Goal: Task Accomplishment & Management: Manage account settings

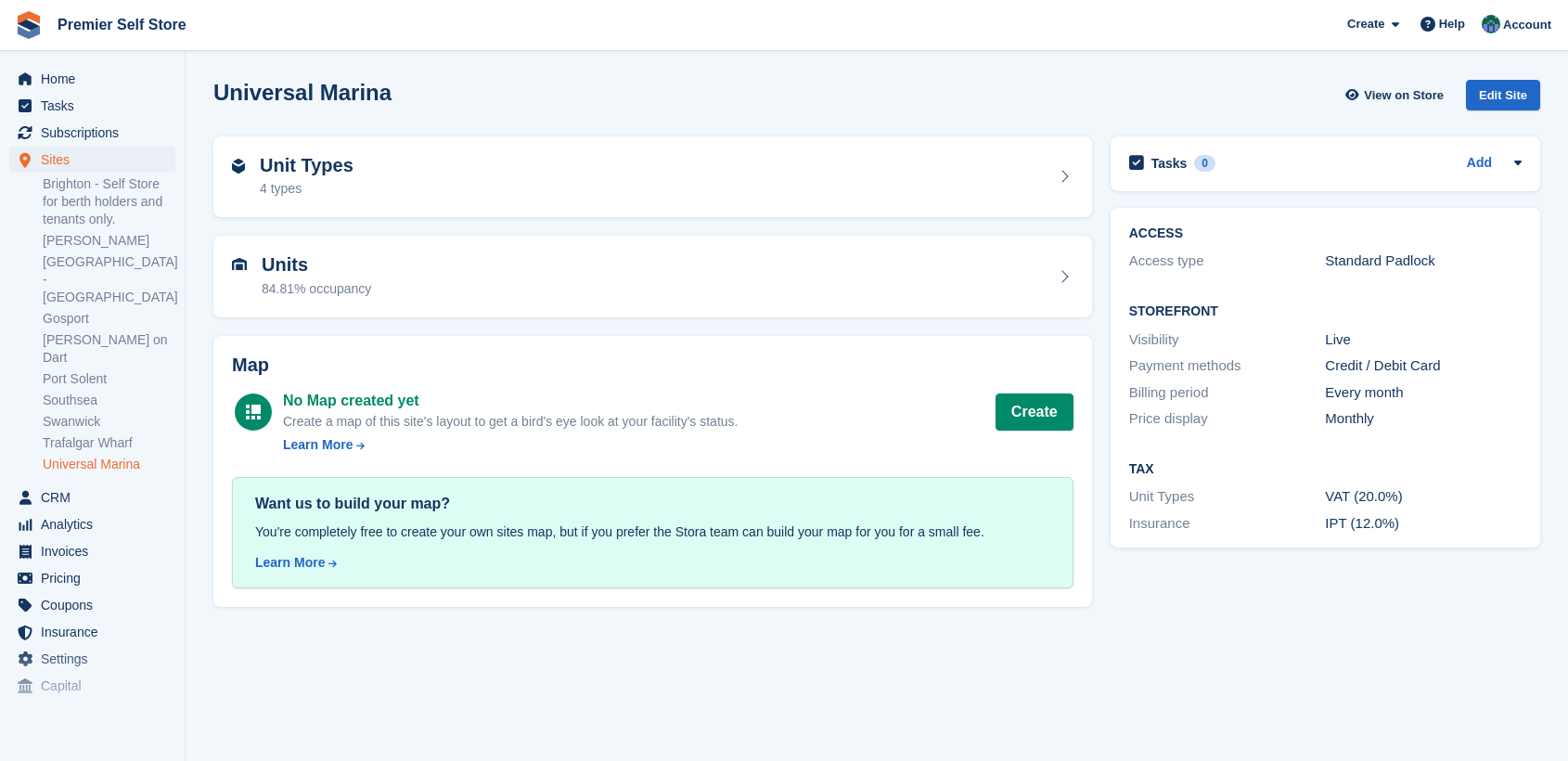
click at [59, 100] on span "Tasks" at bounding box center [97, 105] width 111 height 26
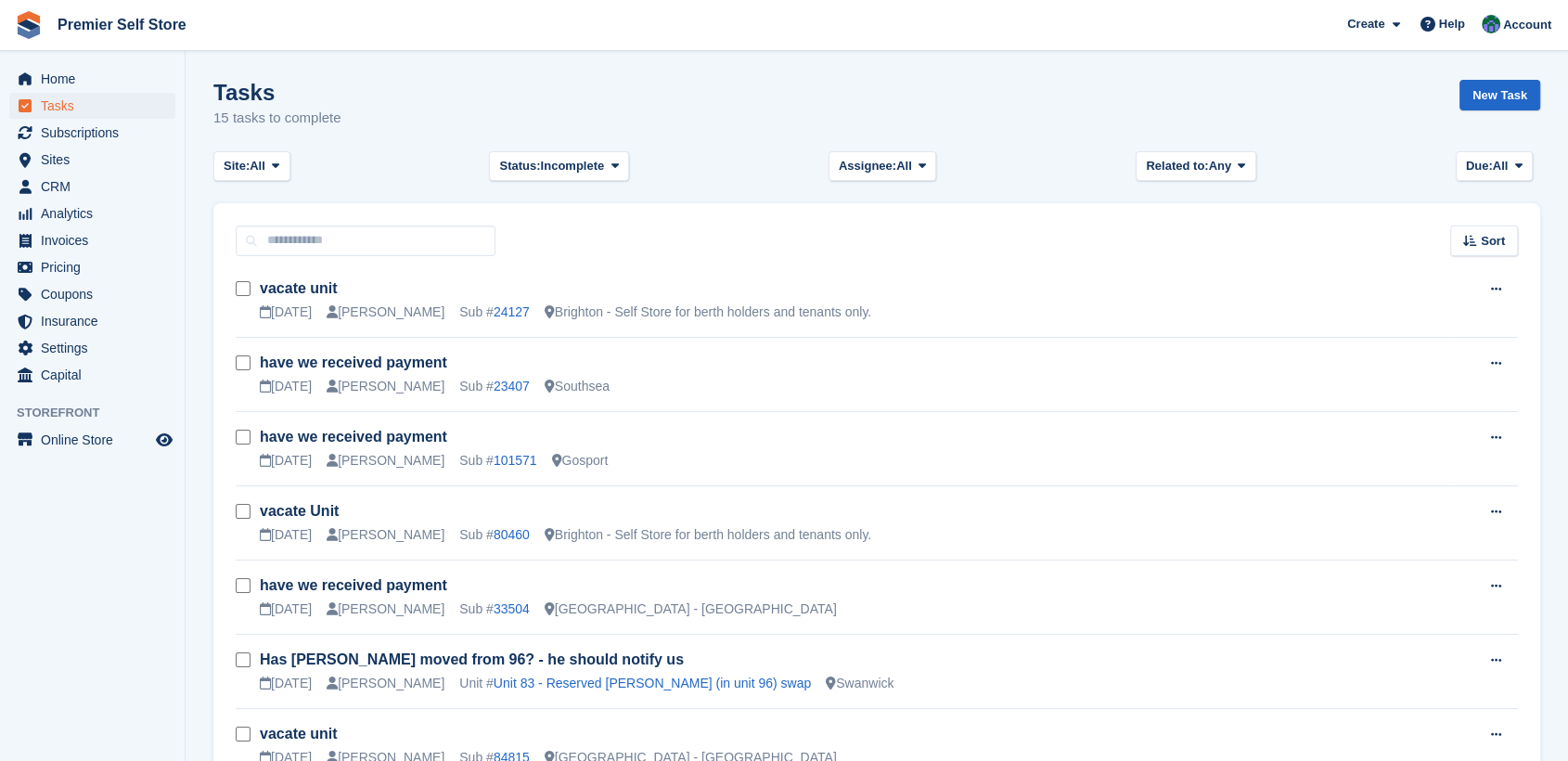
scroll to position [103, 0]
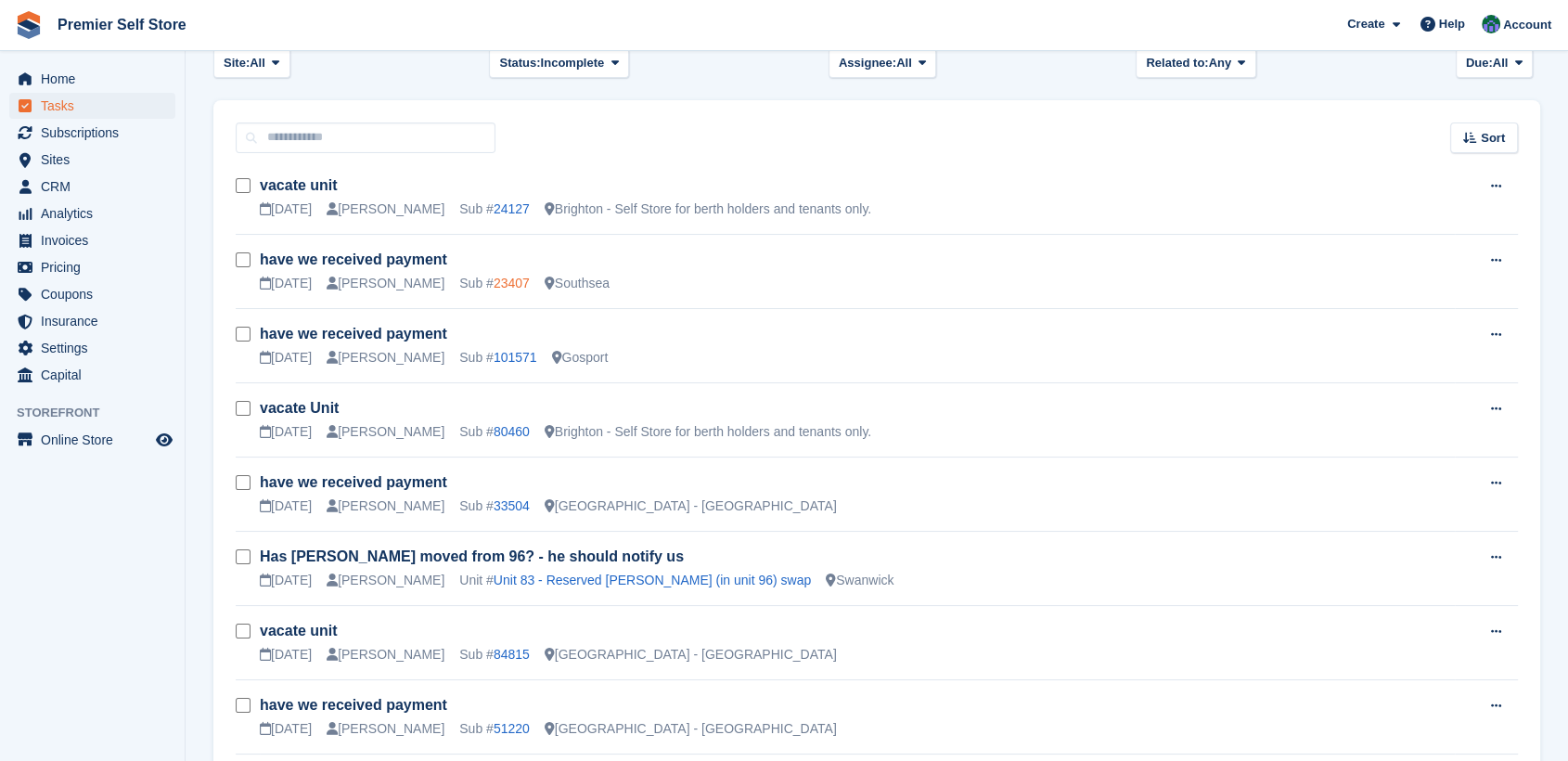
click at [493, 279] on link "23407" at bounding box center [511, 283] width 36 height 15
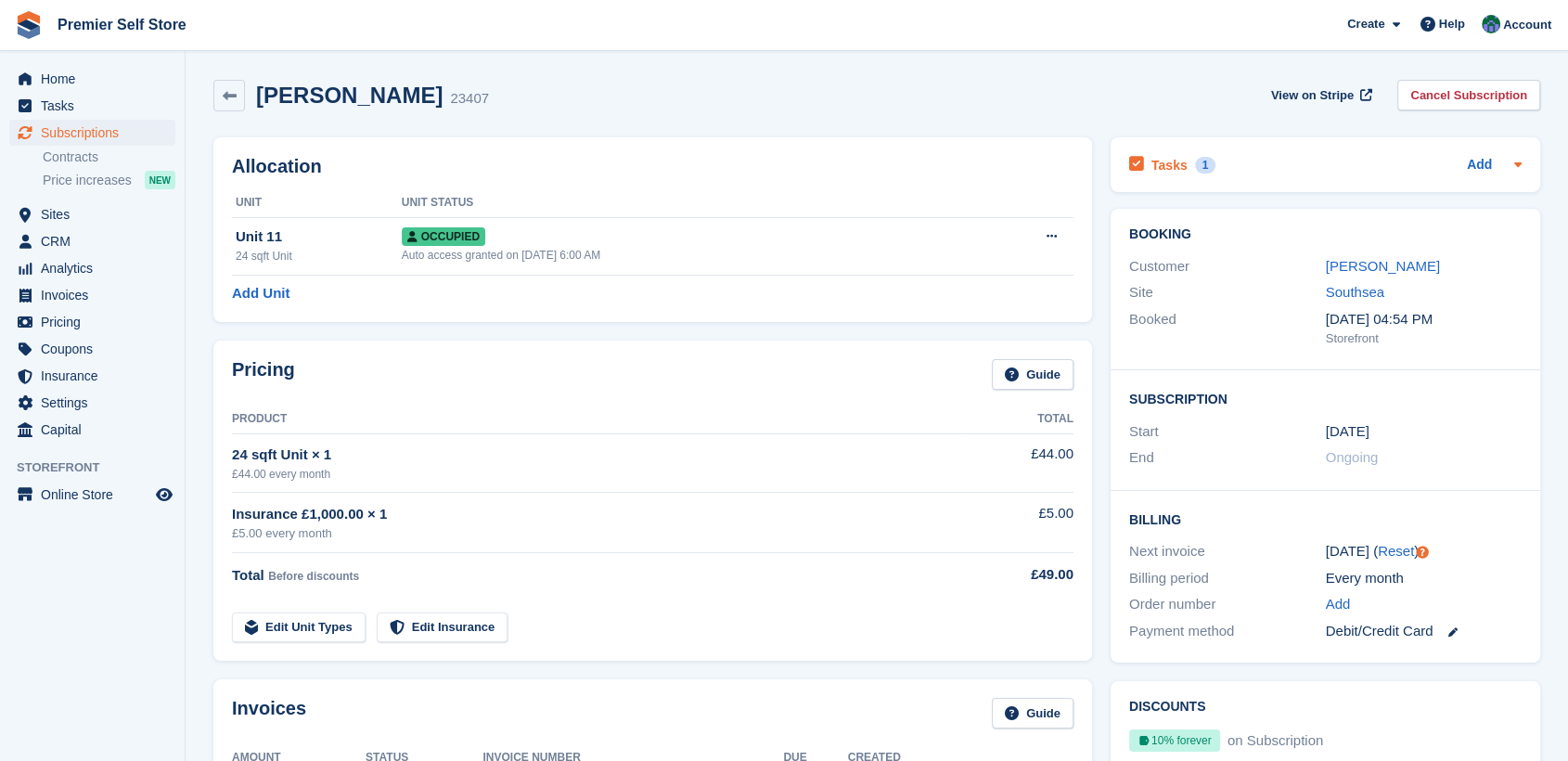
click at [1165, 167] on h2 "Tasks" at bounding box center [1169, 165] width 36 height 17
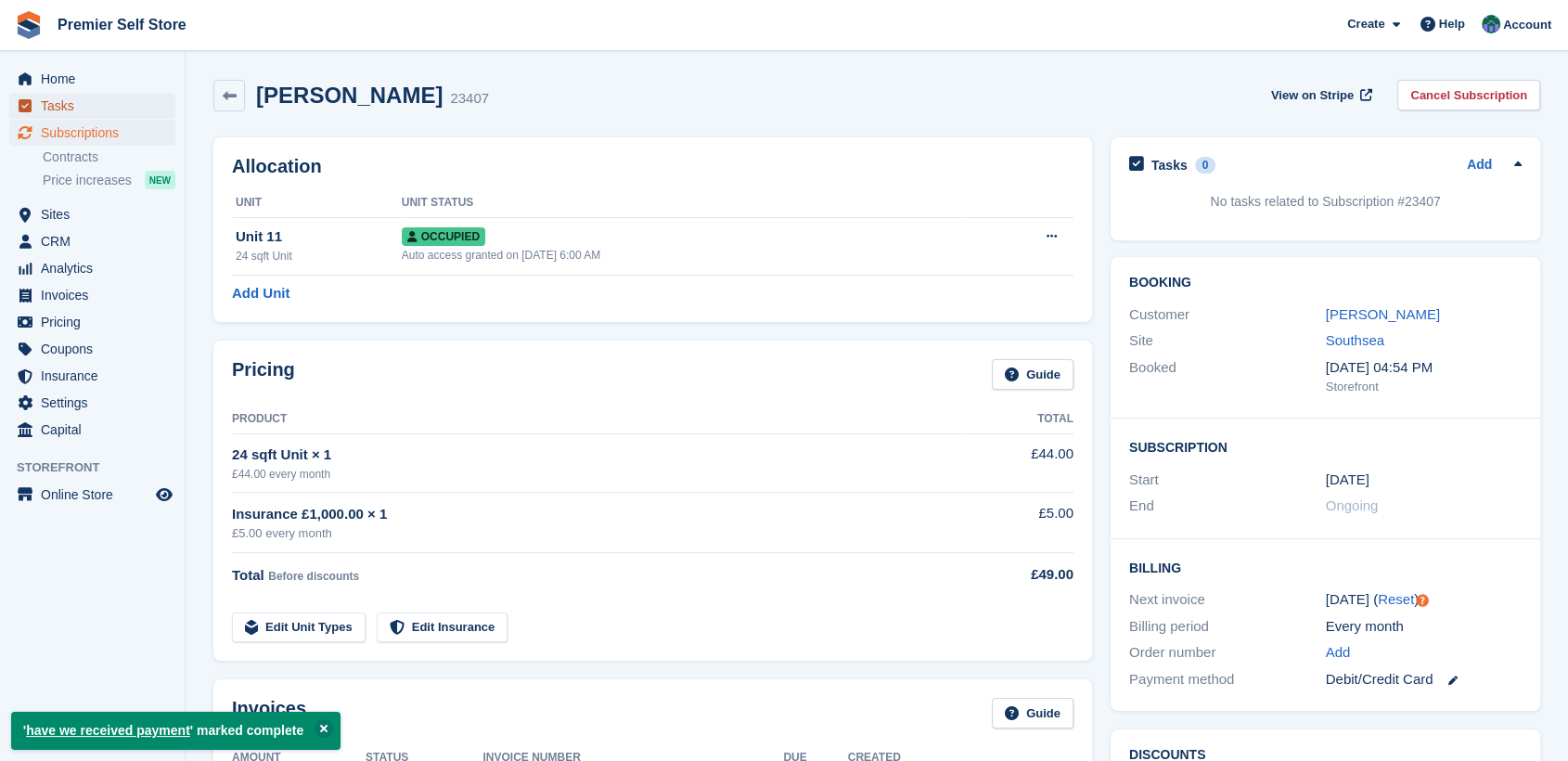
click at [56, 102] on span "Tasks" at bounding box center [97, 105] width 111 height 26
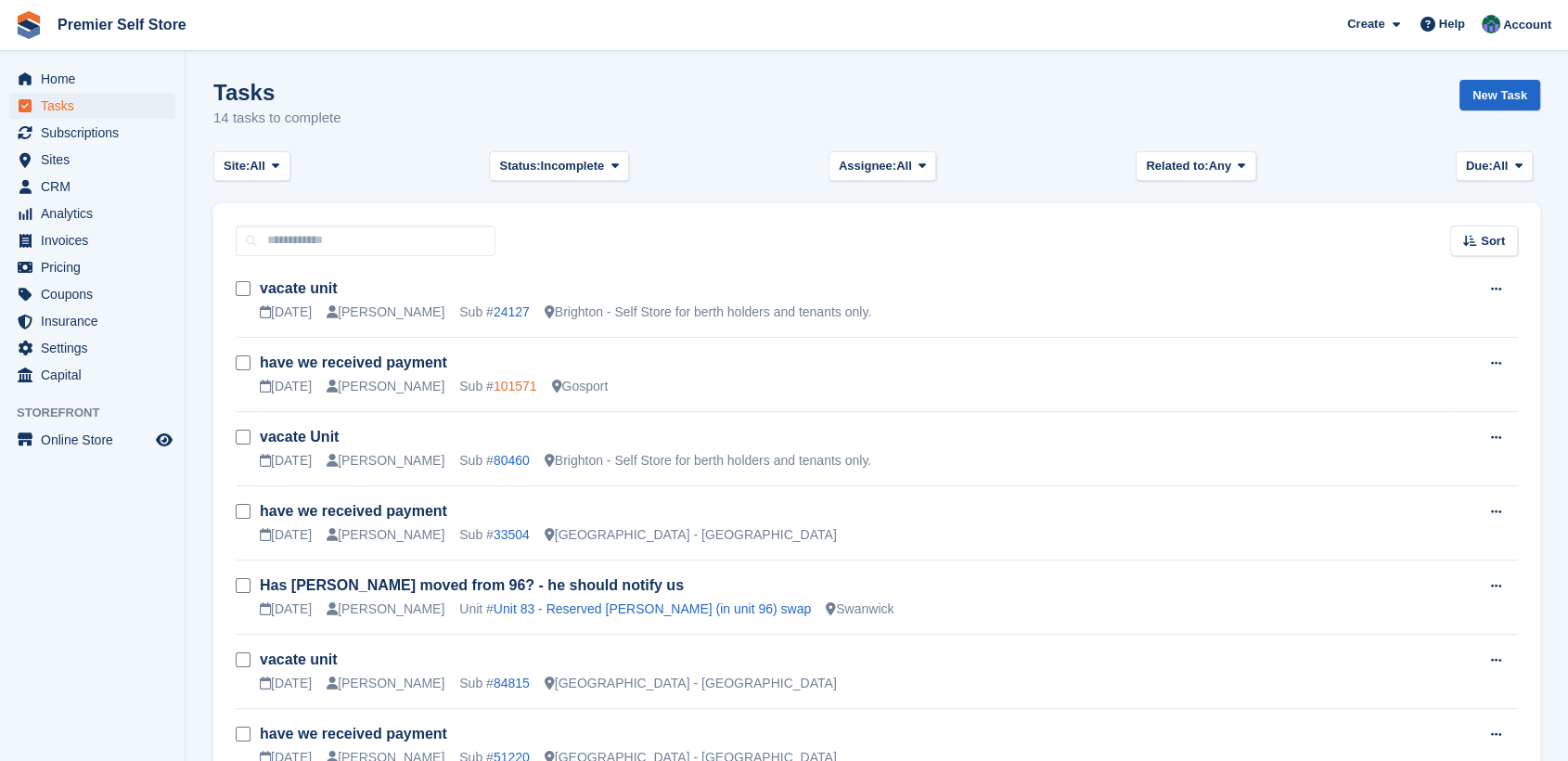
click at [493, 388] on link "101571" at bounding box center [515, 385] width 44 height 15
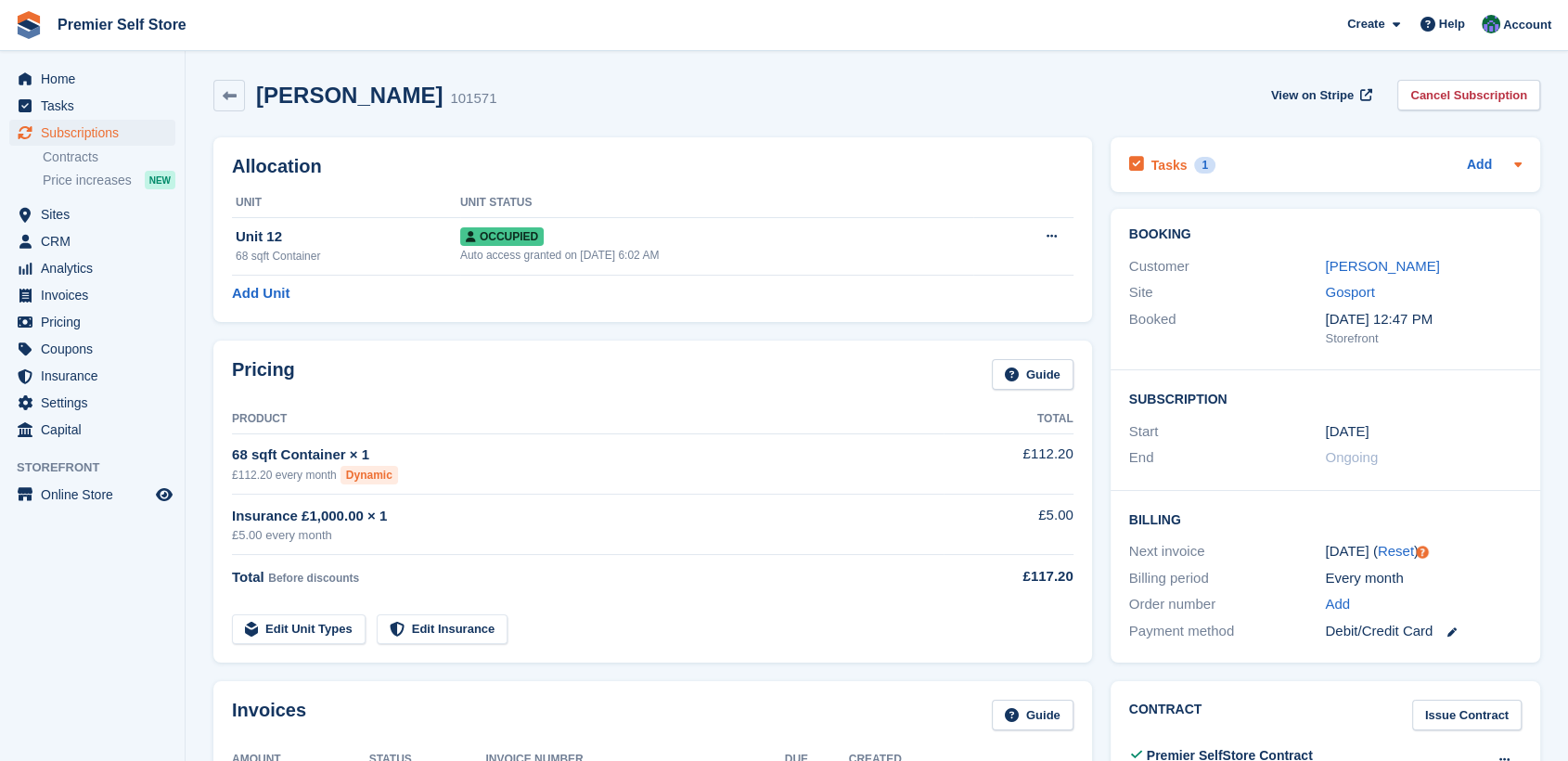
click at [1161, 165] on h2 "Tasks" at bounding box center [1169, 165] width 36 height 17
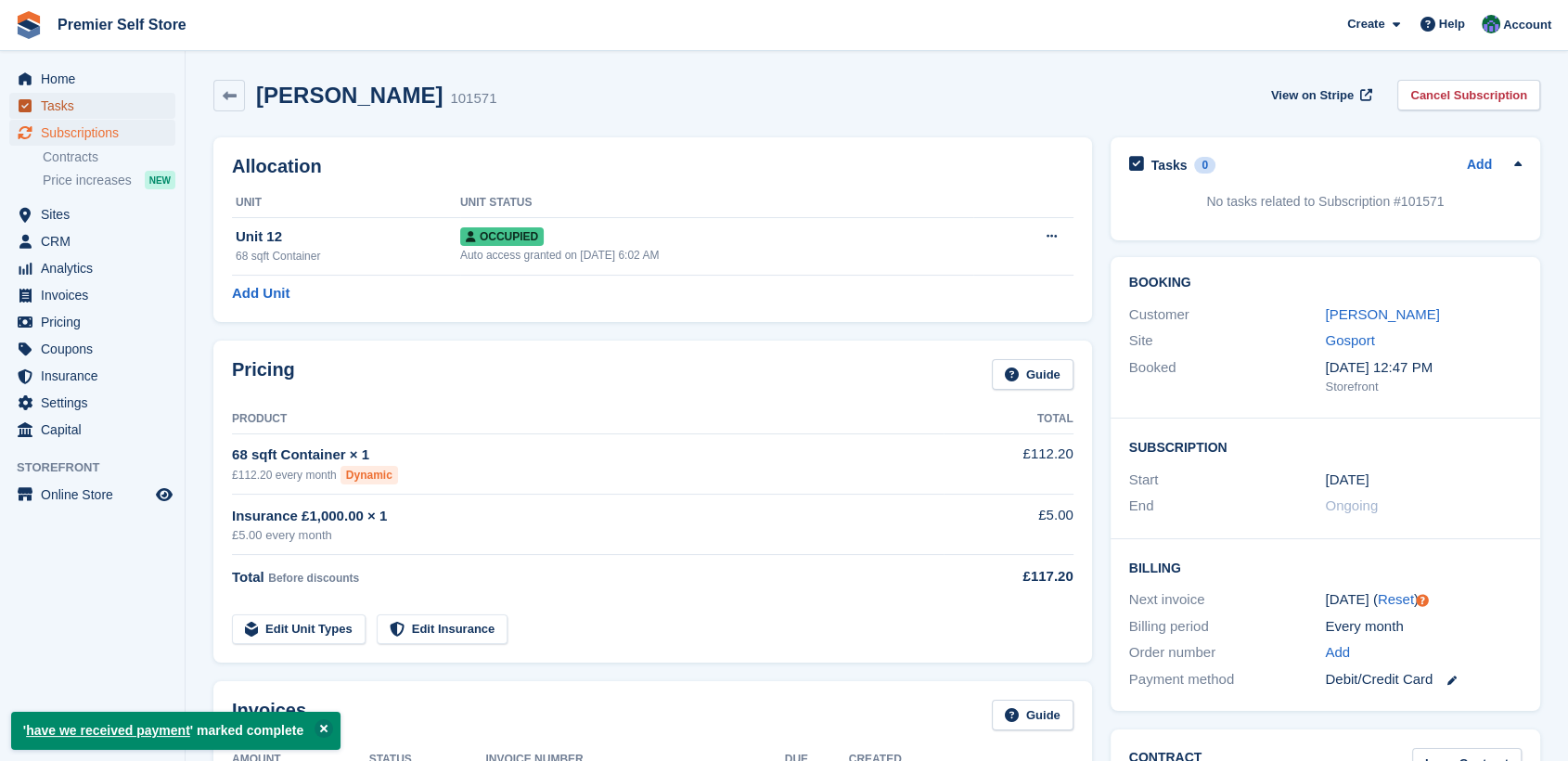
click at [65, 105] on span "Tasks" at bounding box center [97, 105] width 111 height 26
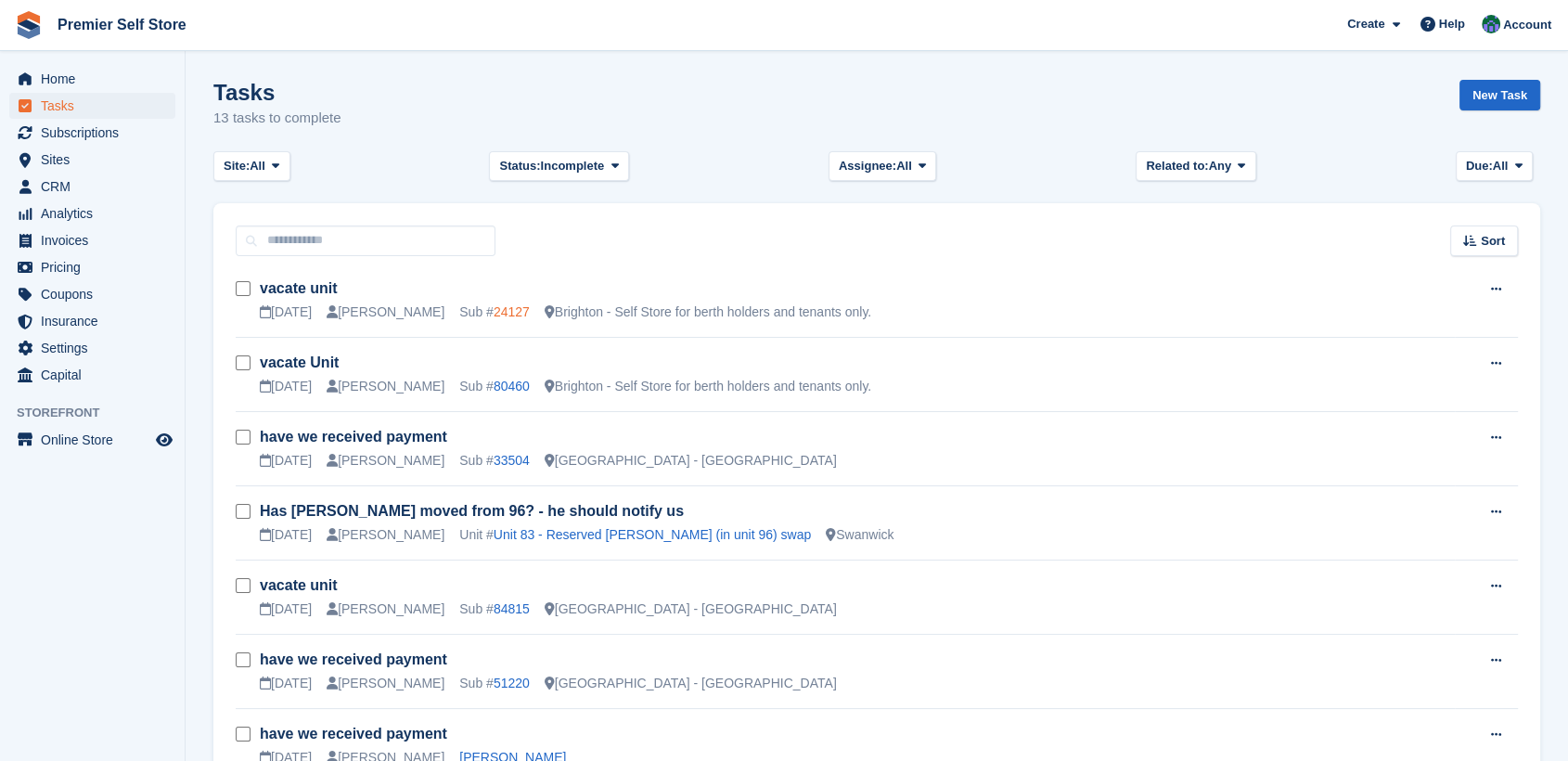
click at [493, 306] on link "24127" at bounding box center [511, 311] width 36 height 15
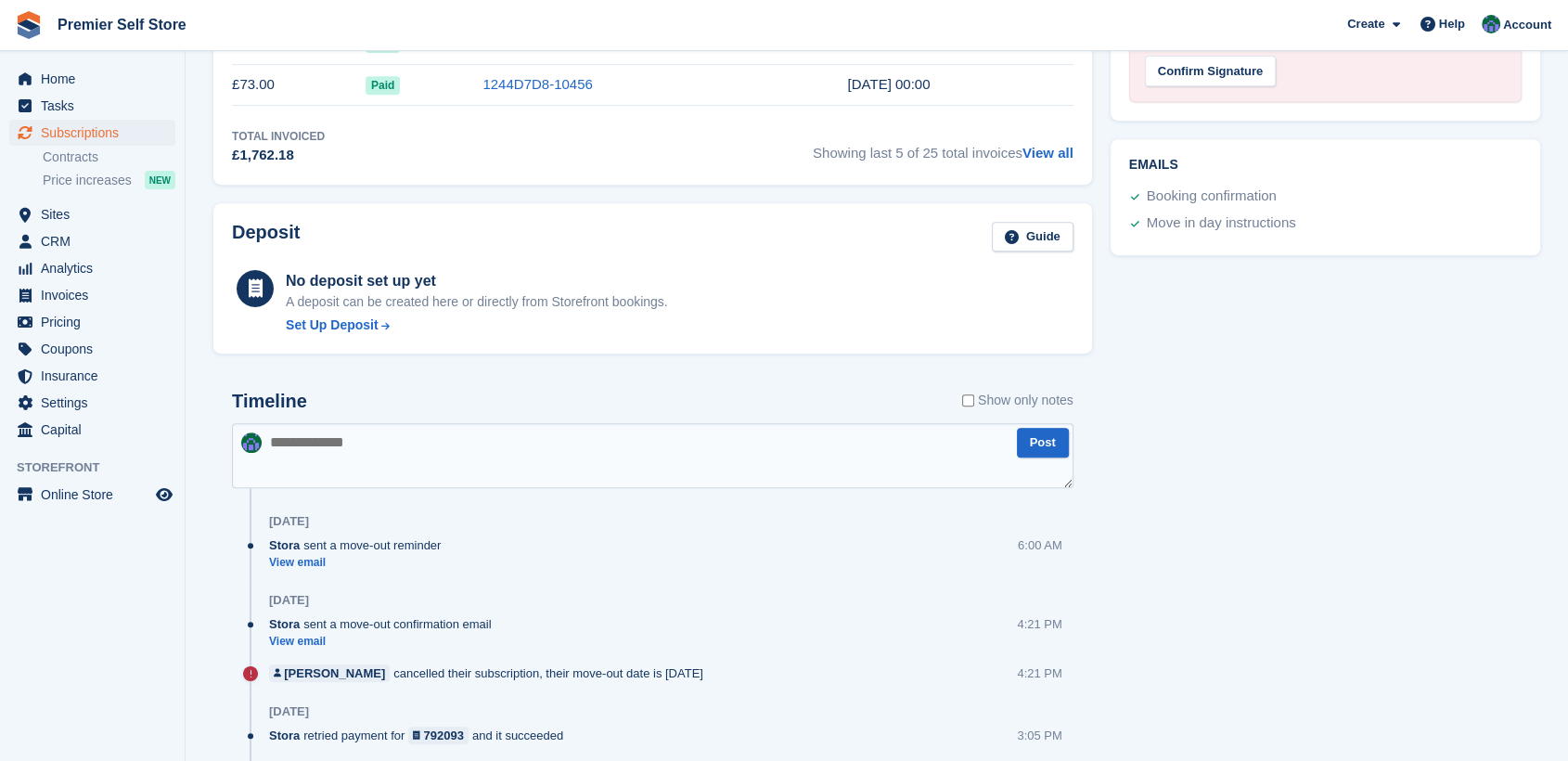
scroll to position [103, 0]
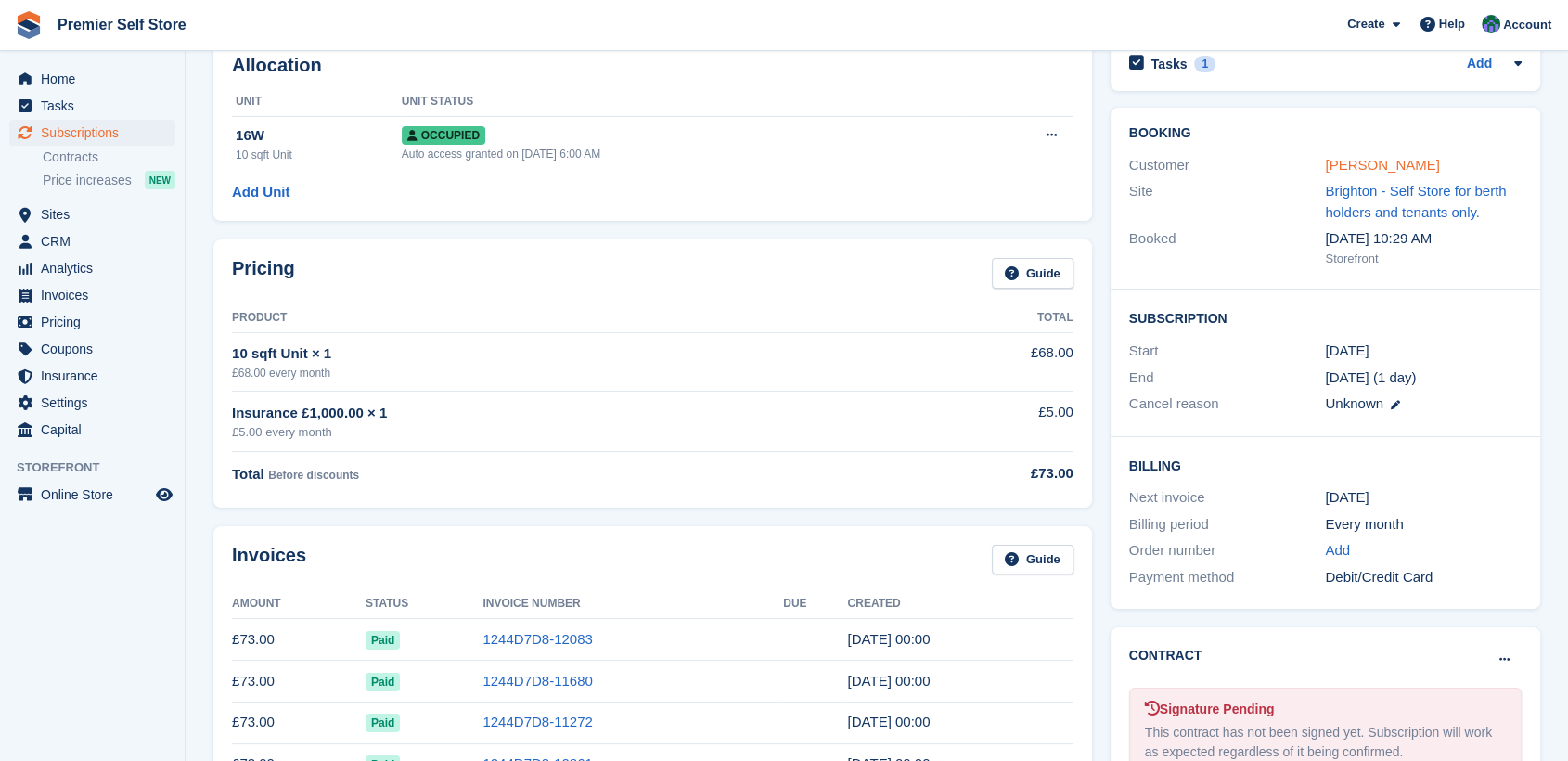
click at [1351, 163] on link "[PERSON_NAME]" at bounding box center [1382, 165] width 114 height 16
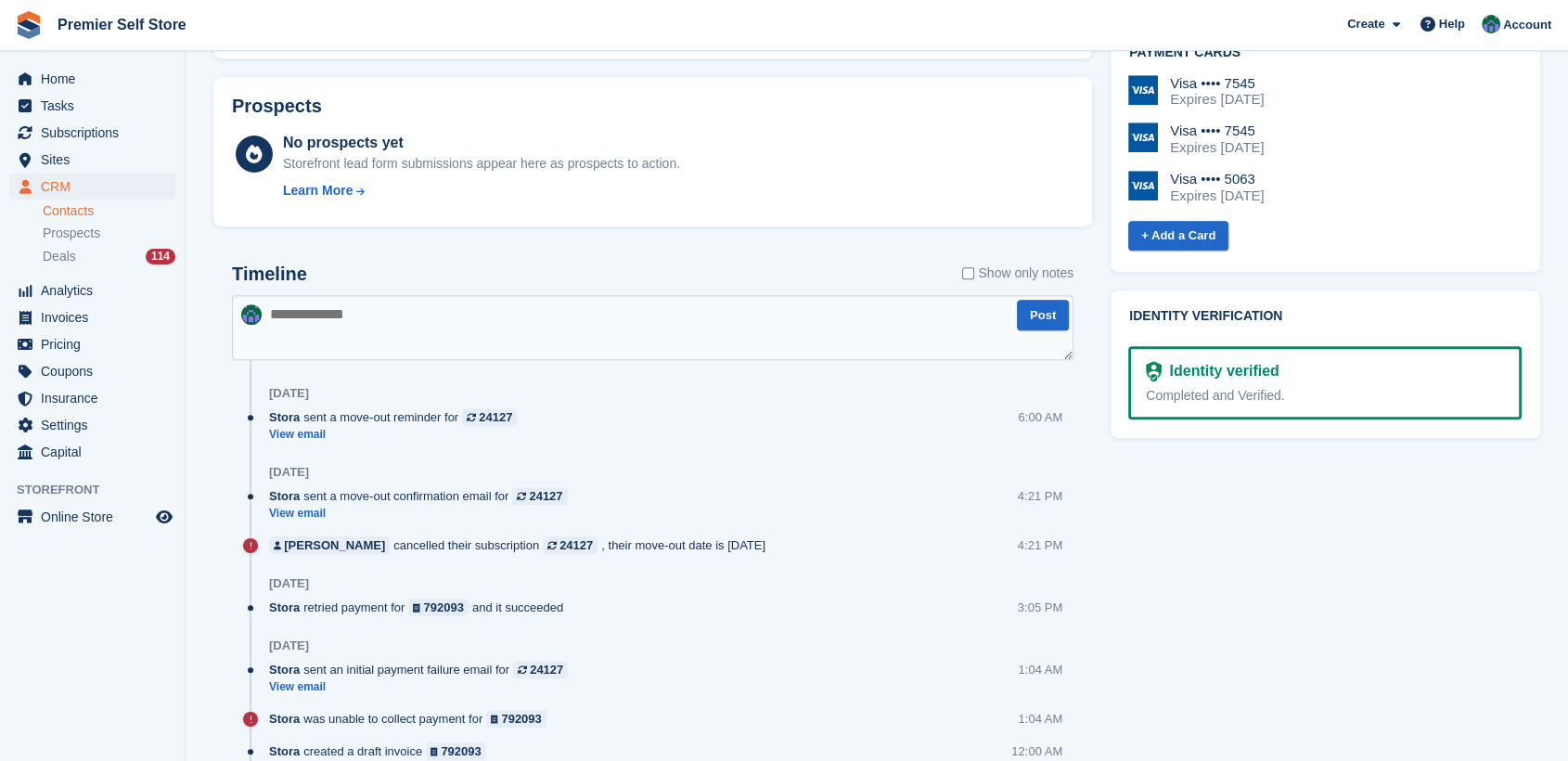
scroll to position [103, 0]
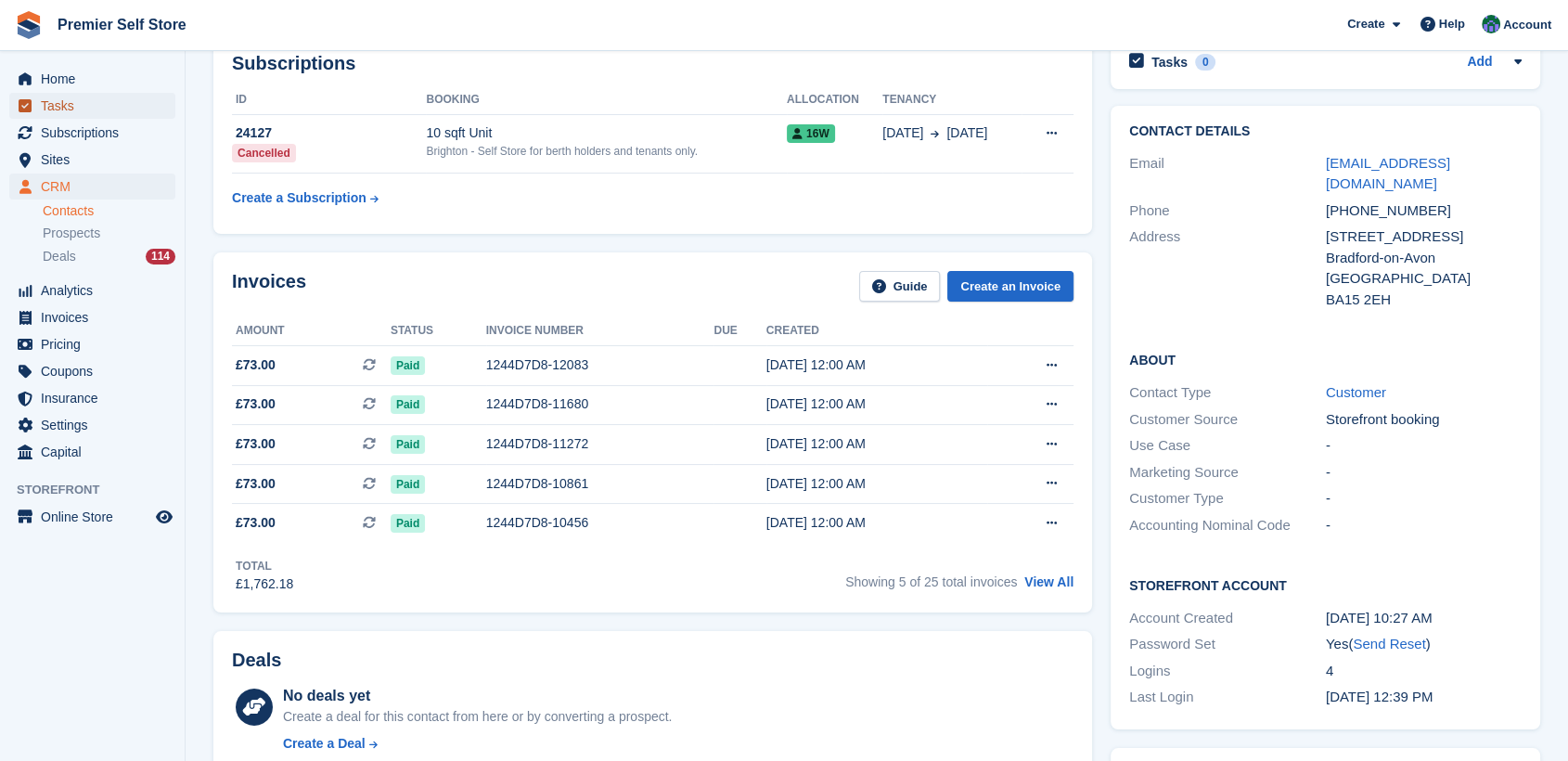
click at [55, 103] on span "Tasks" at bounding box center [97, 105] width 111 height 26
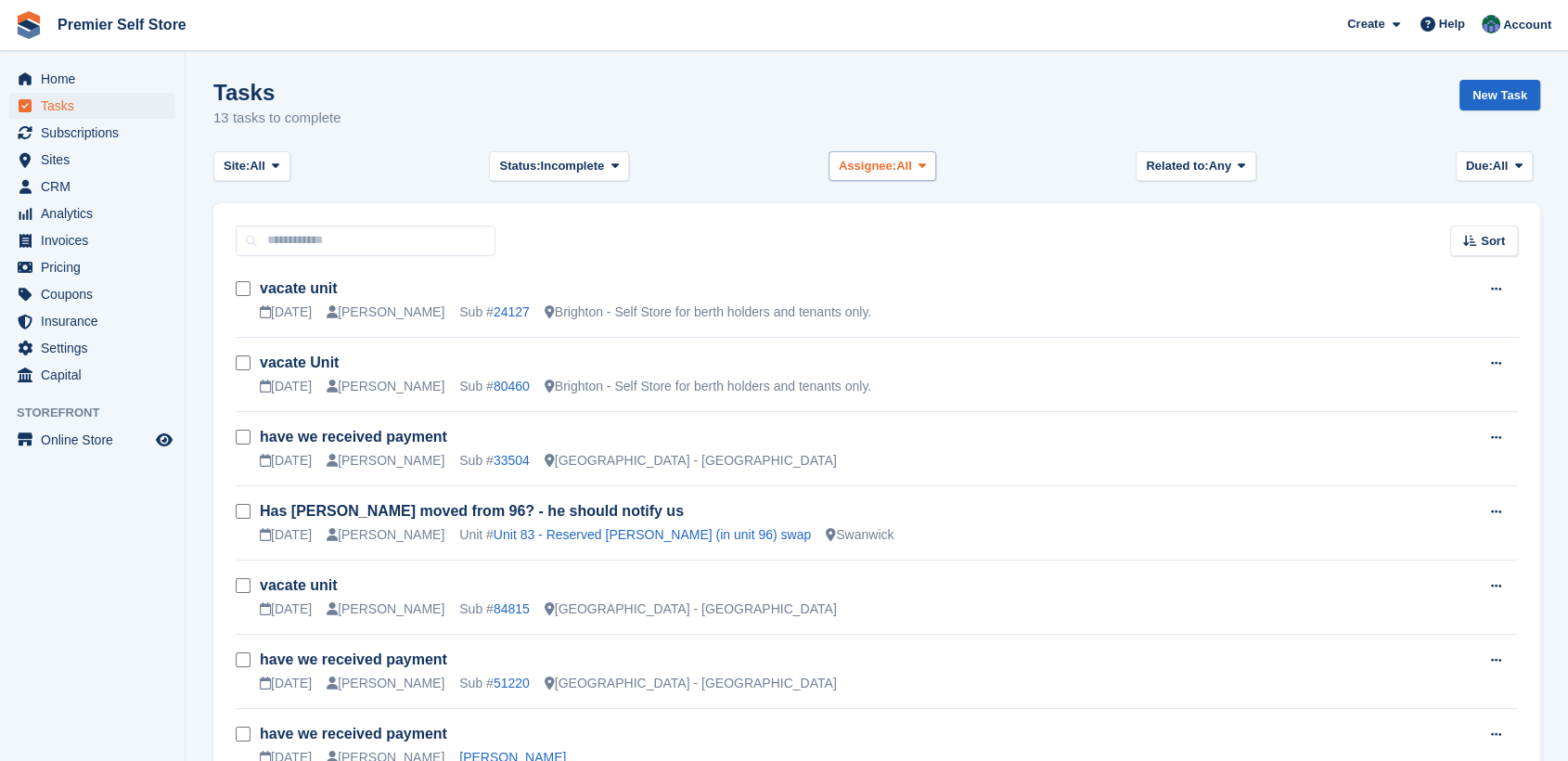
scroll to position [103, 0]
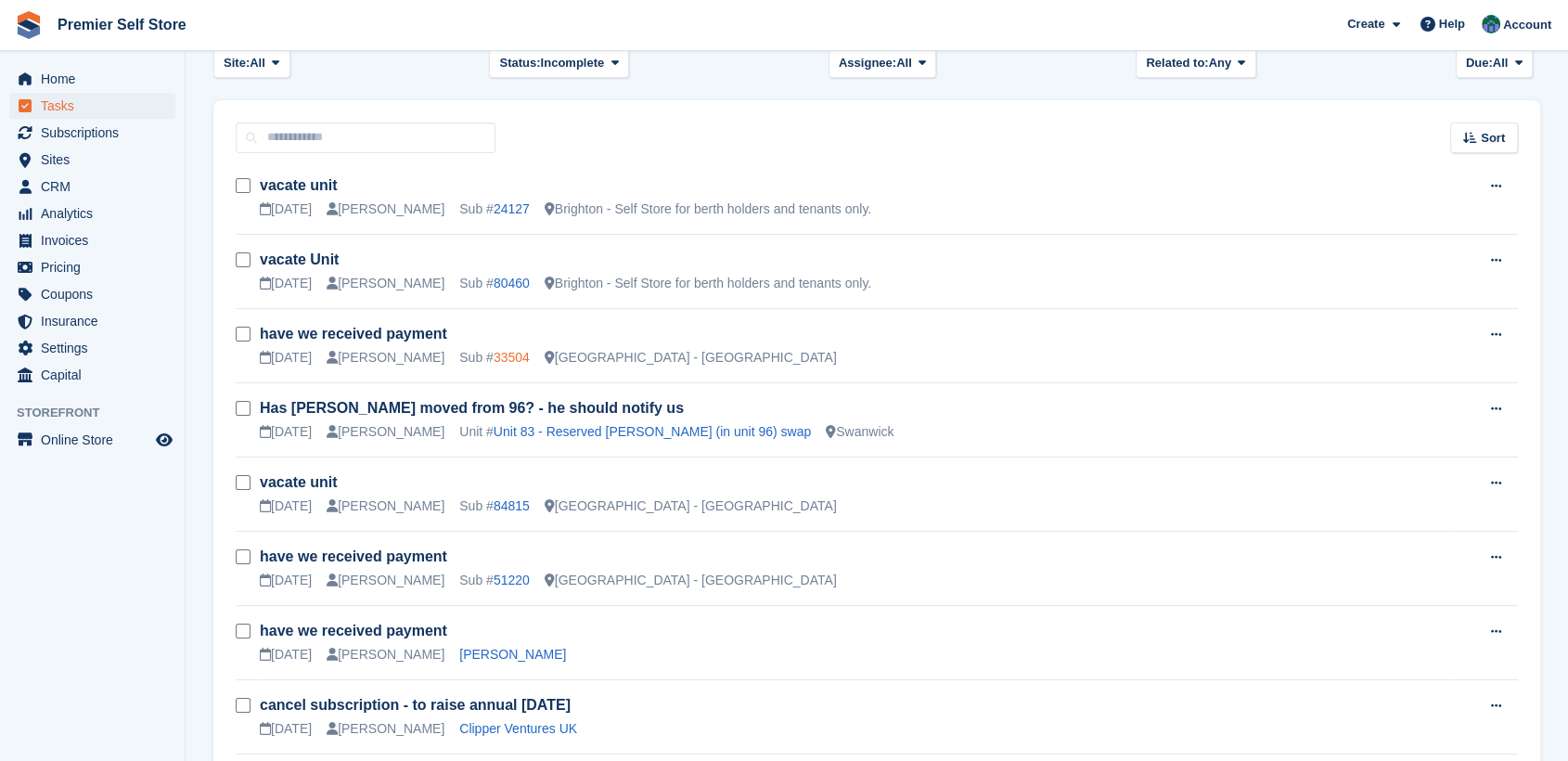
click at [493, 355] on link "33504" at bounding box center [511, 357] width 36 height 15
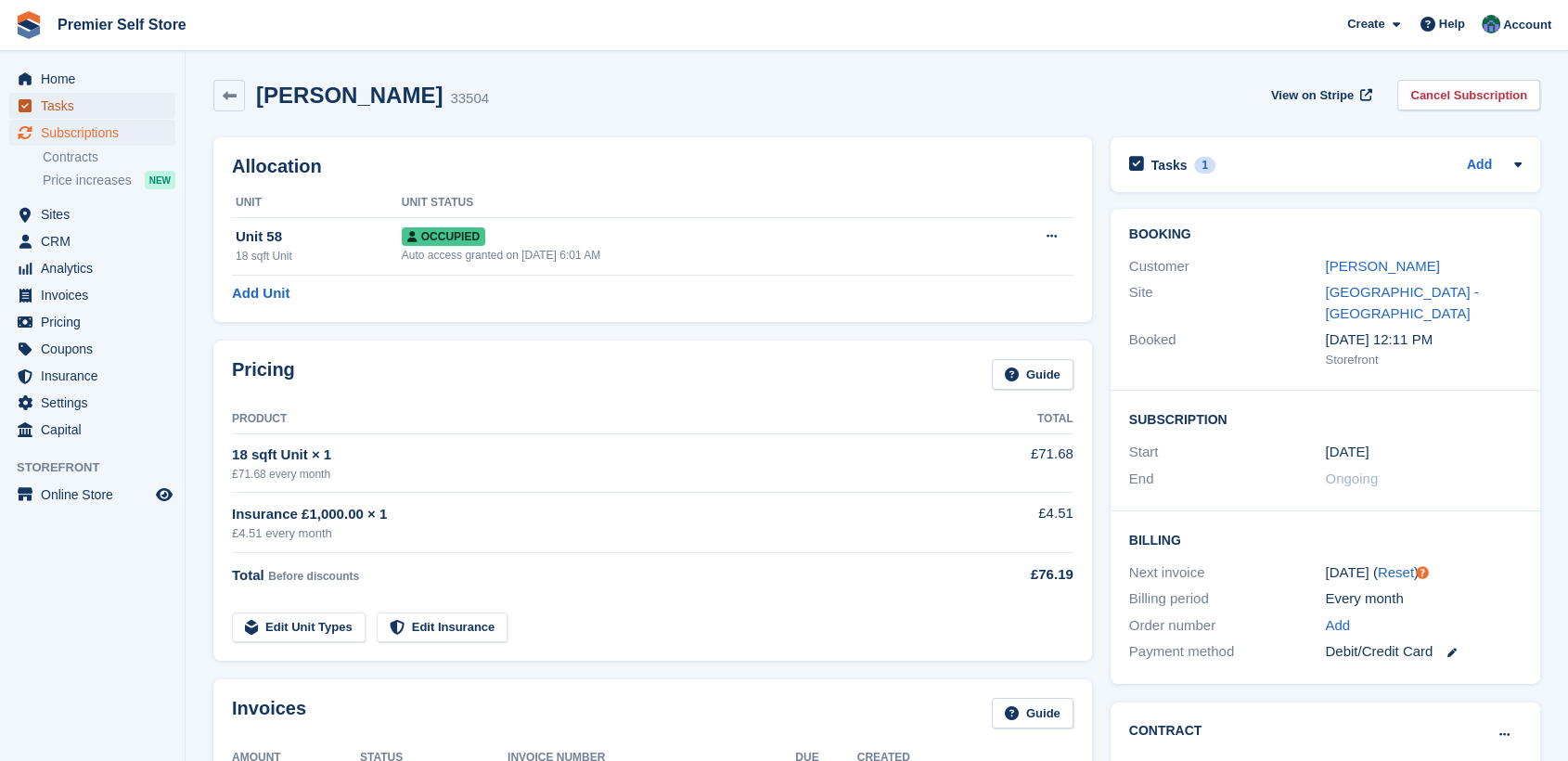
click at [59, 103] on span "Tasks" at bounding box center [97, 105] width 111 height 26
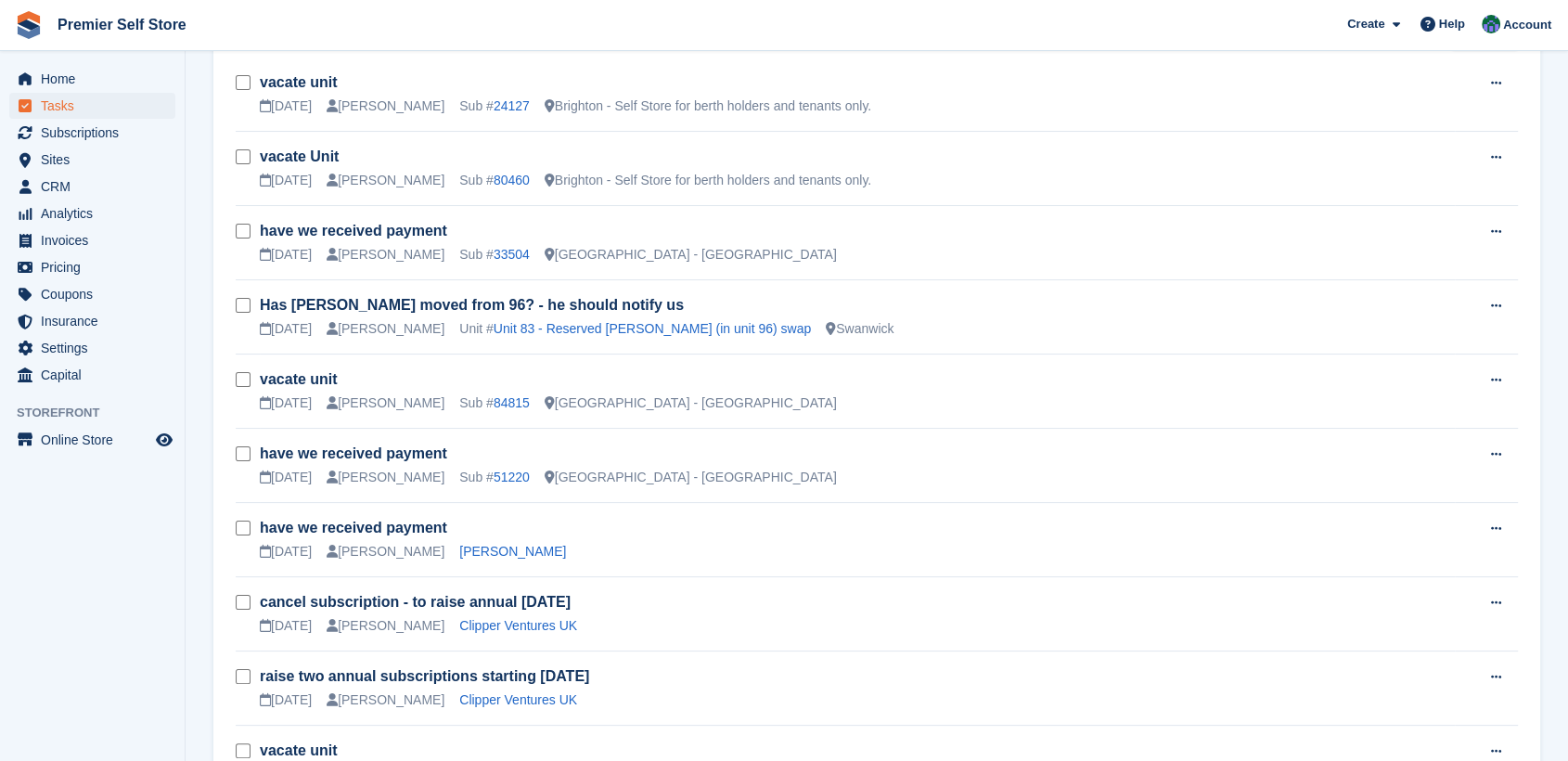
scroll to position [103, 0]
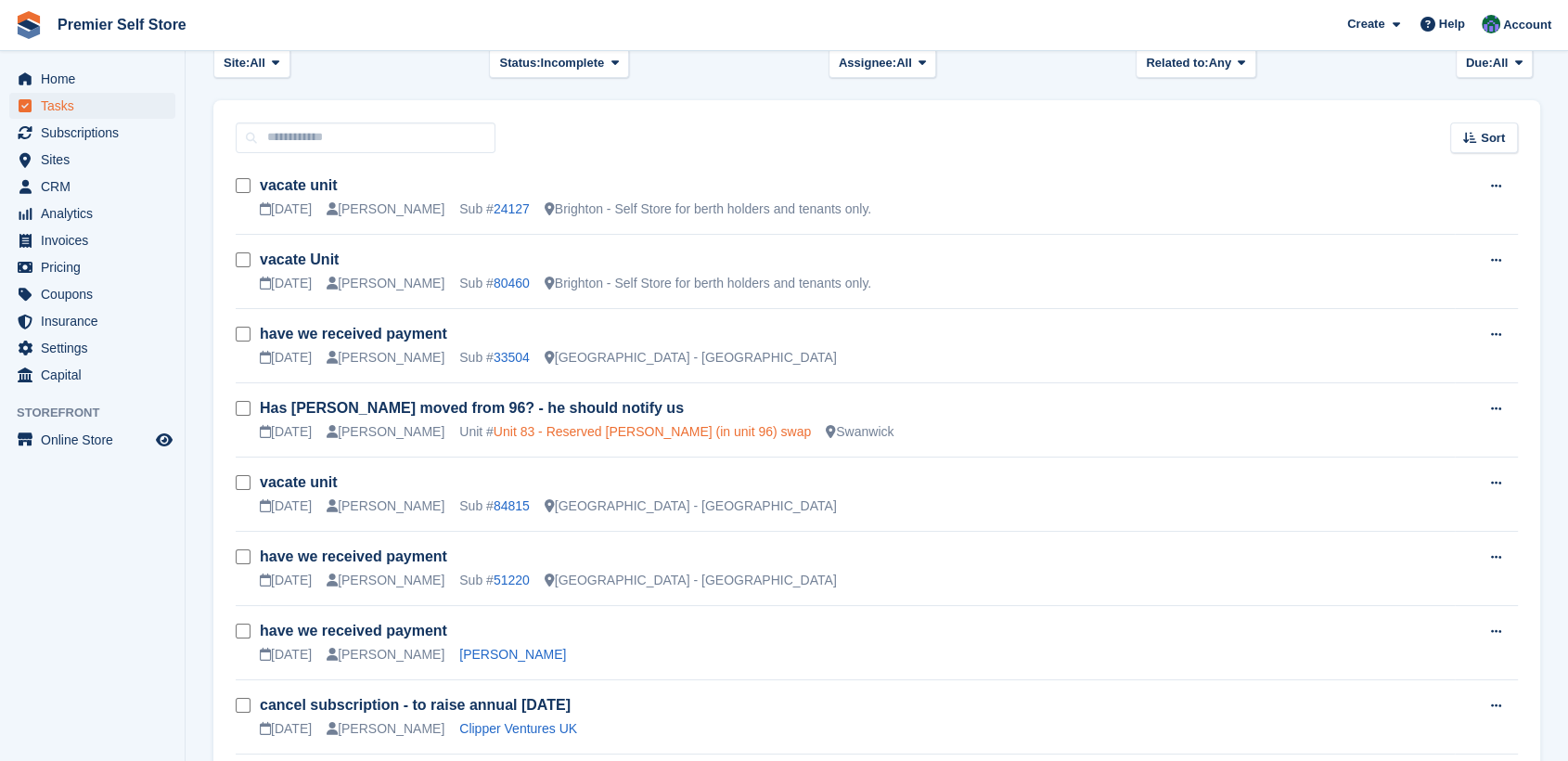
click at [643, 435] on link "Unit 83 - Reserved Robin Kipur (in unit 96) swap" at bounding box center [651, 431] width 317 height 15
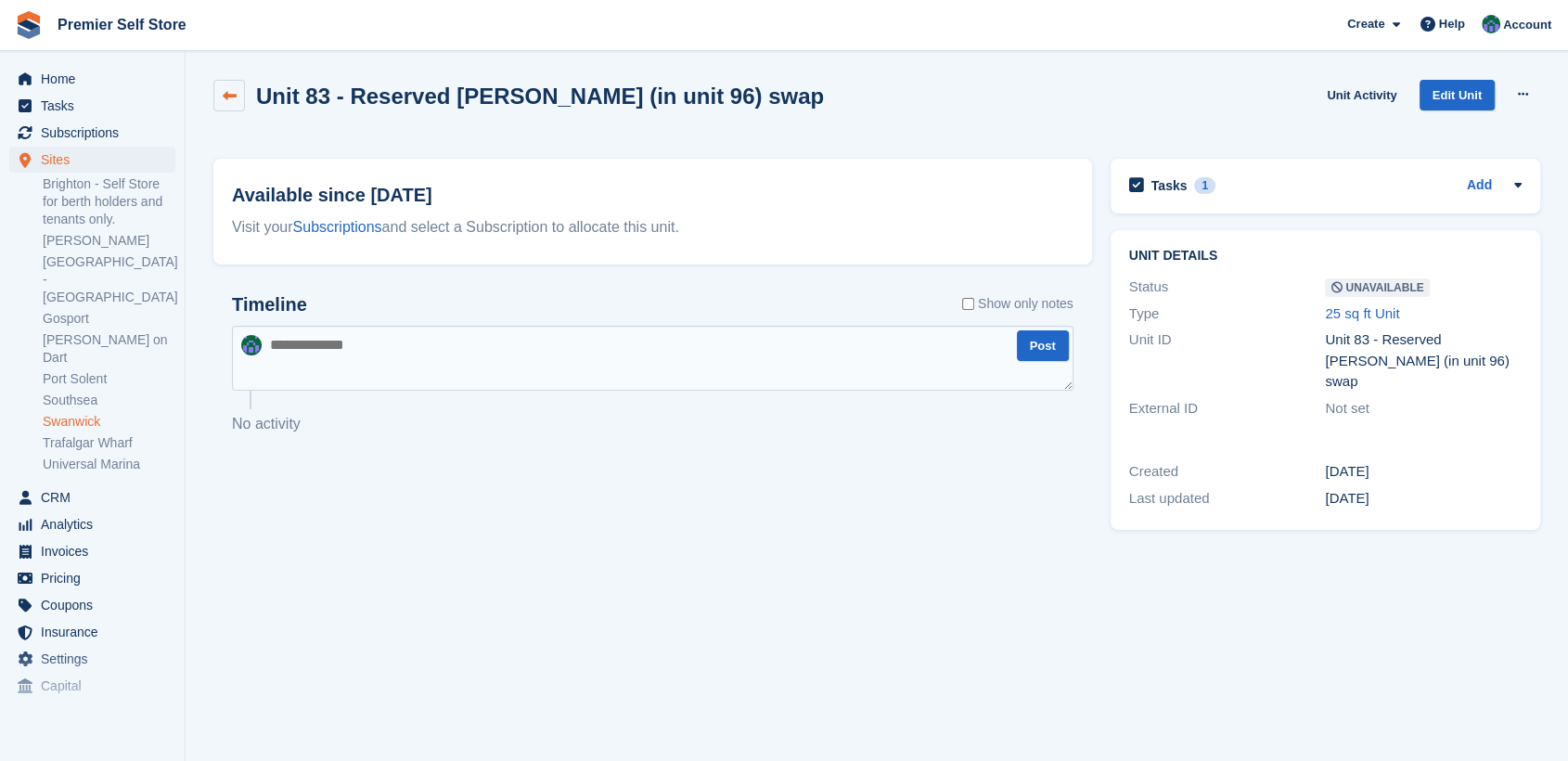
click at [220, 97] on link at bounding box center [229, 96] width 31 height 31
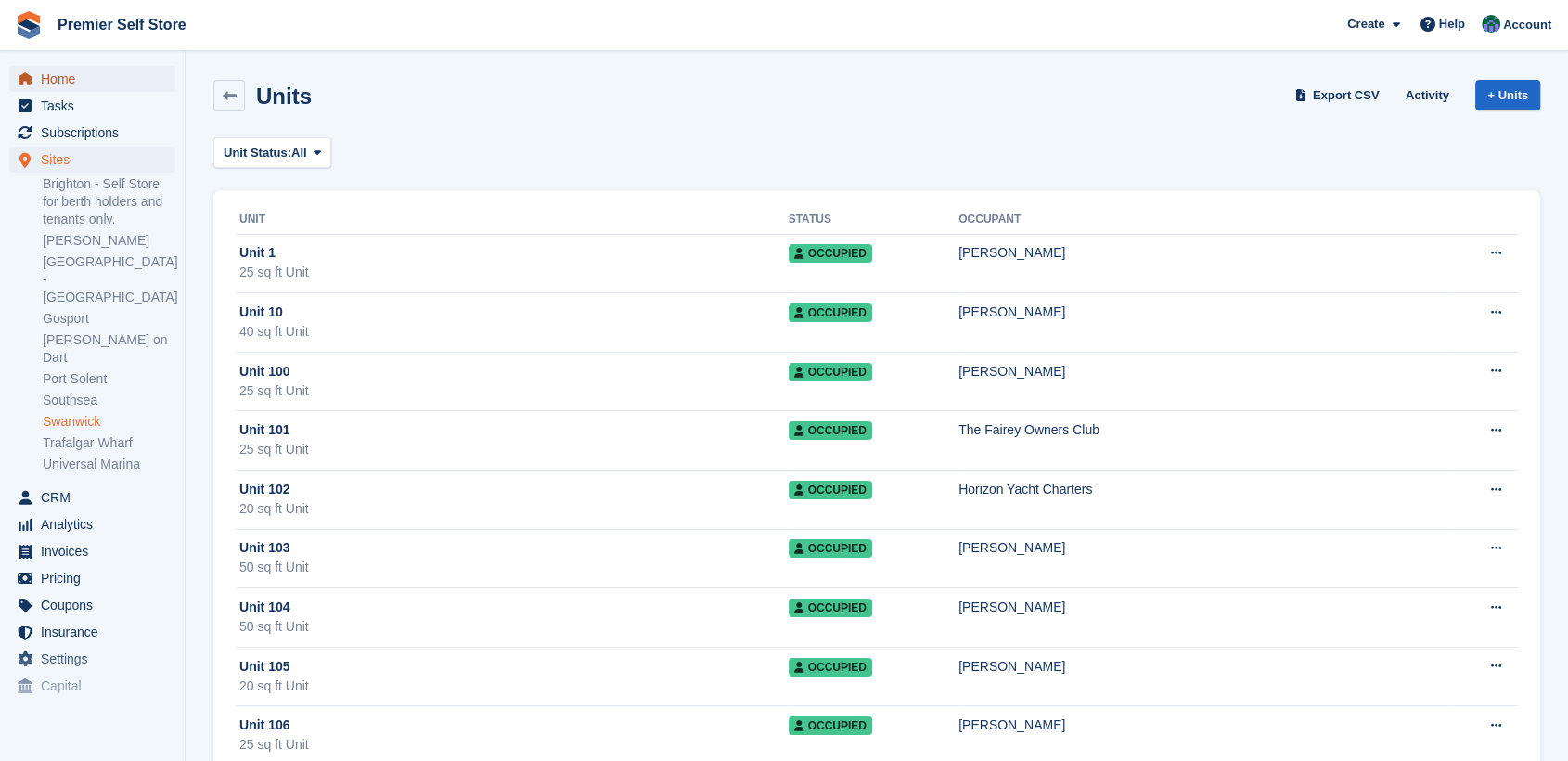
click at [56, 76] on span "Home" at bounding box center [97, 79] width 111 height 26
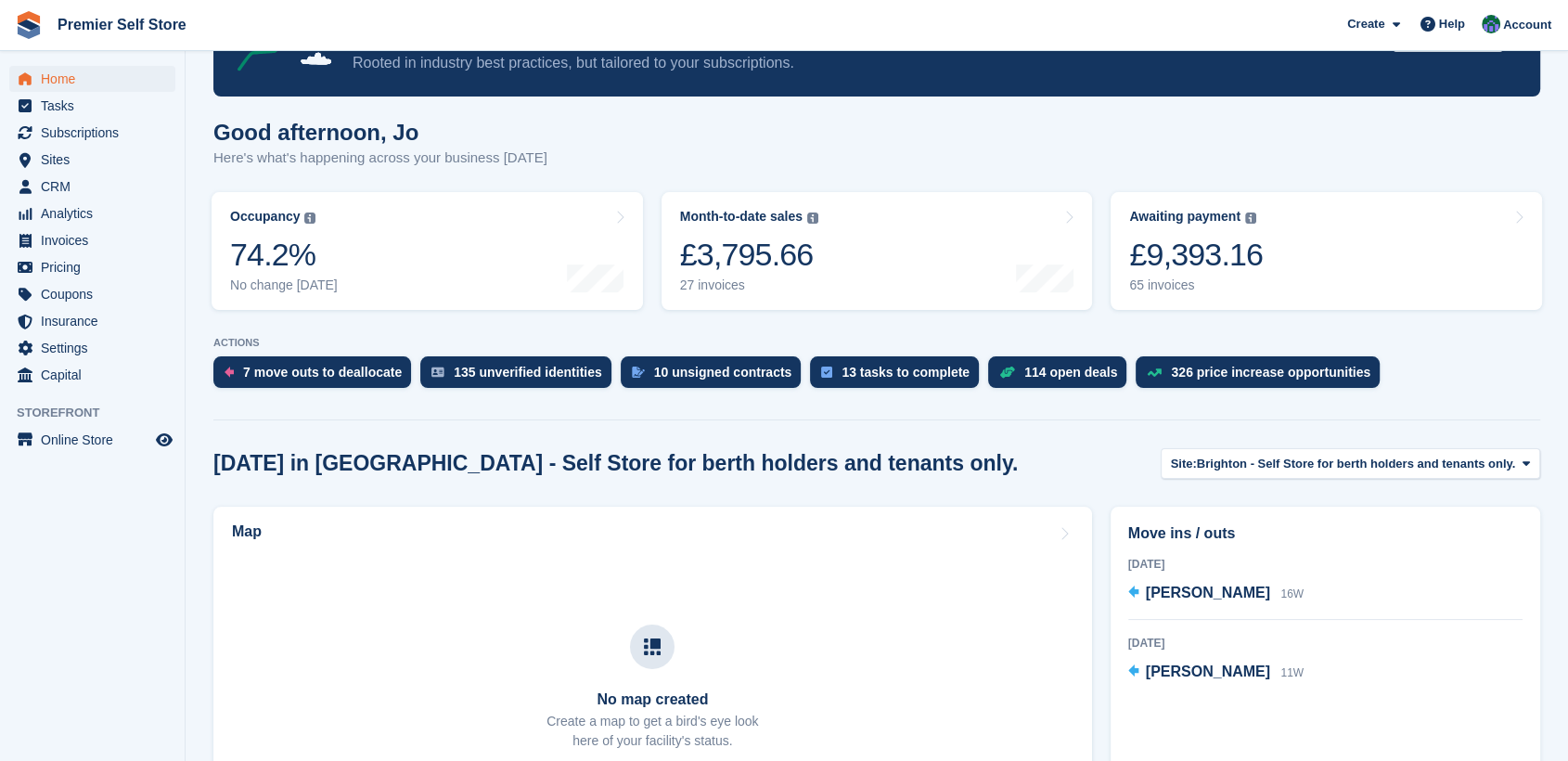
scroll to position [103, 0]
click at [59, 105] on span "Tasks" at bounding box center [97, 105] width 111 height 26
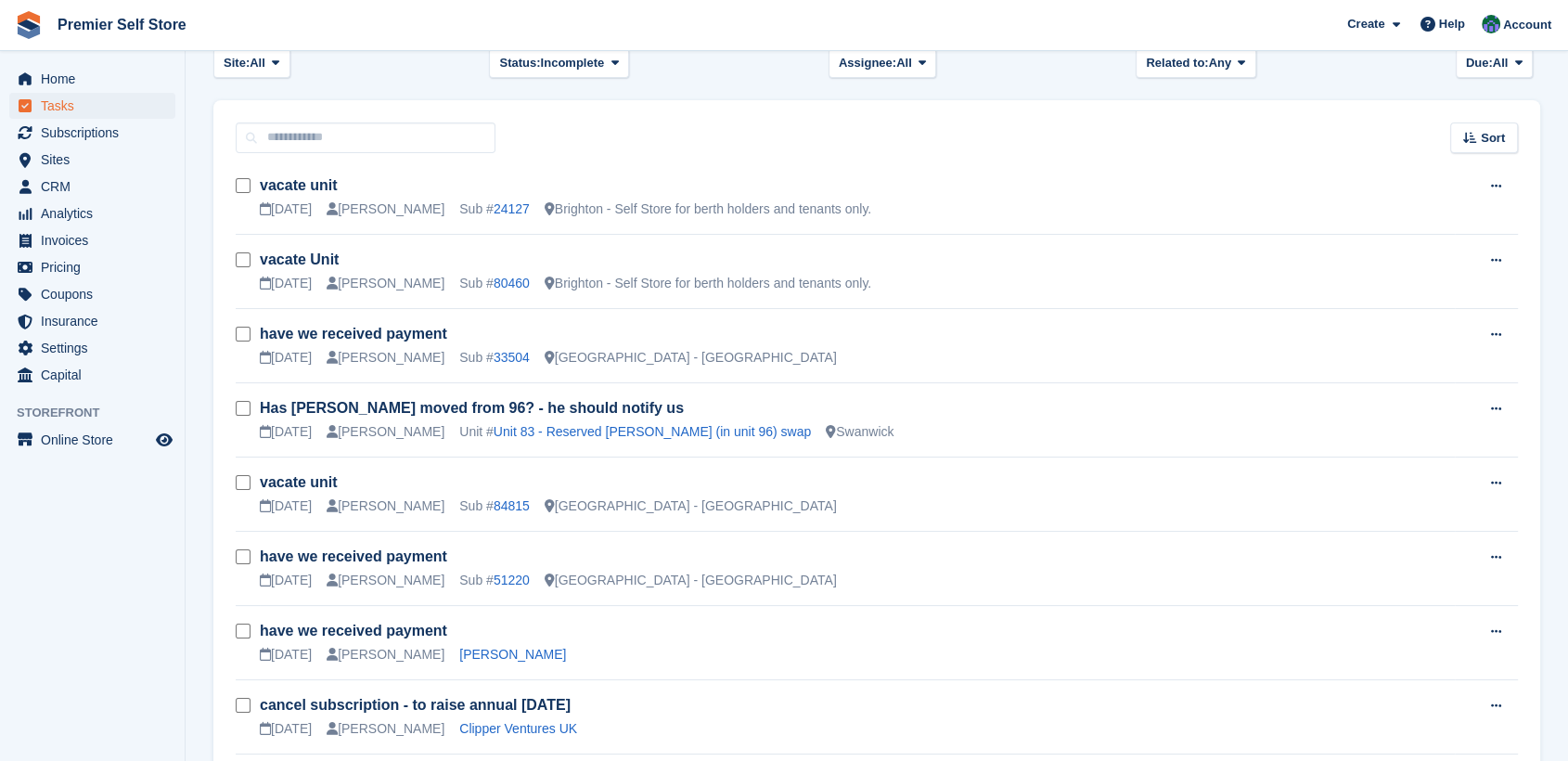
scroll to position [206, 0]
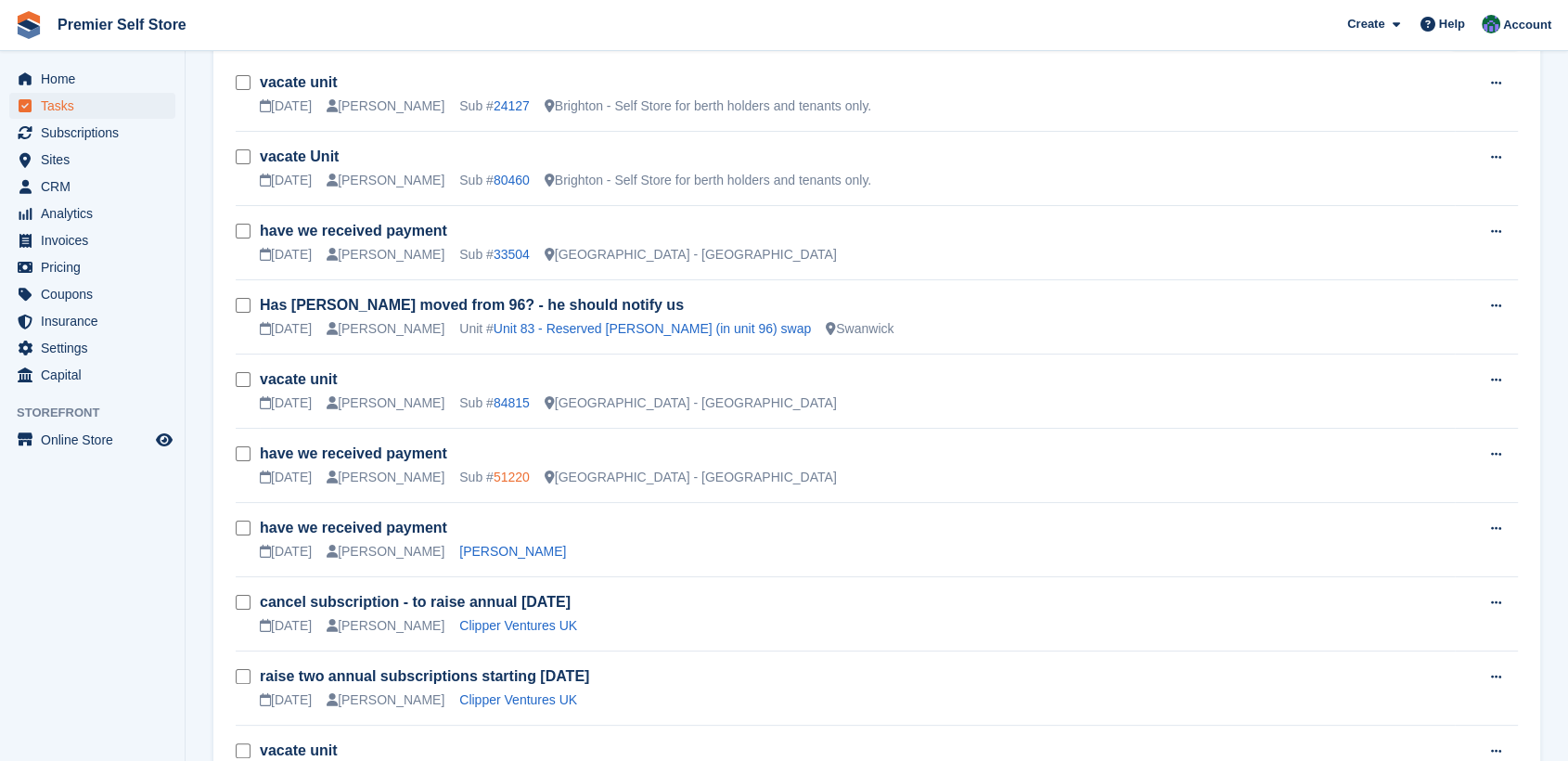
click at [493, 481] on link "51220" at bounding box center [511, 477] width 36 height 15
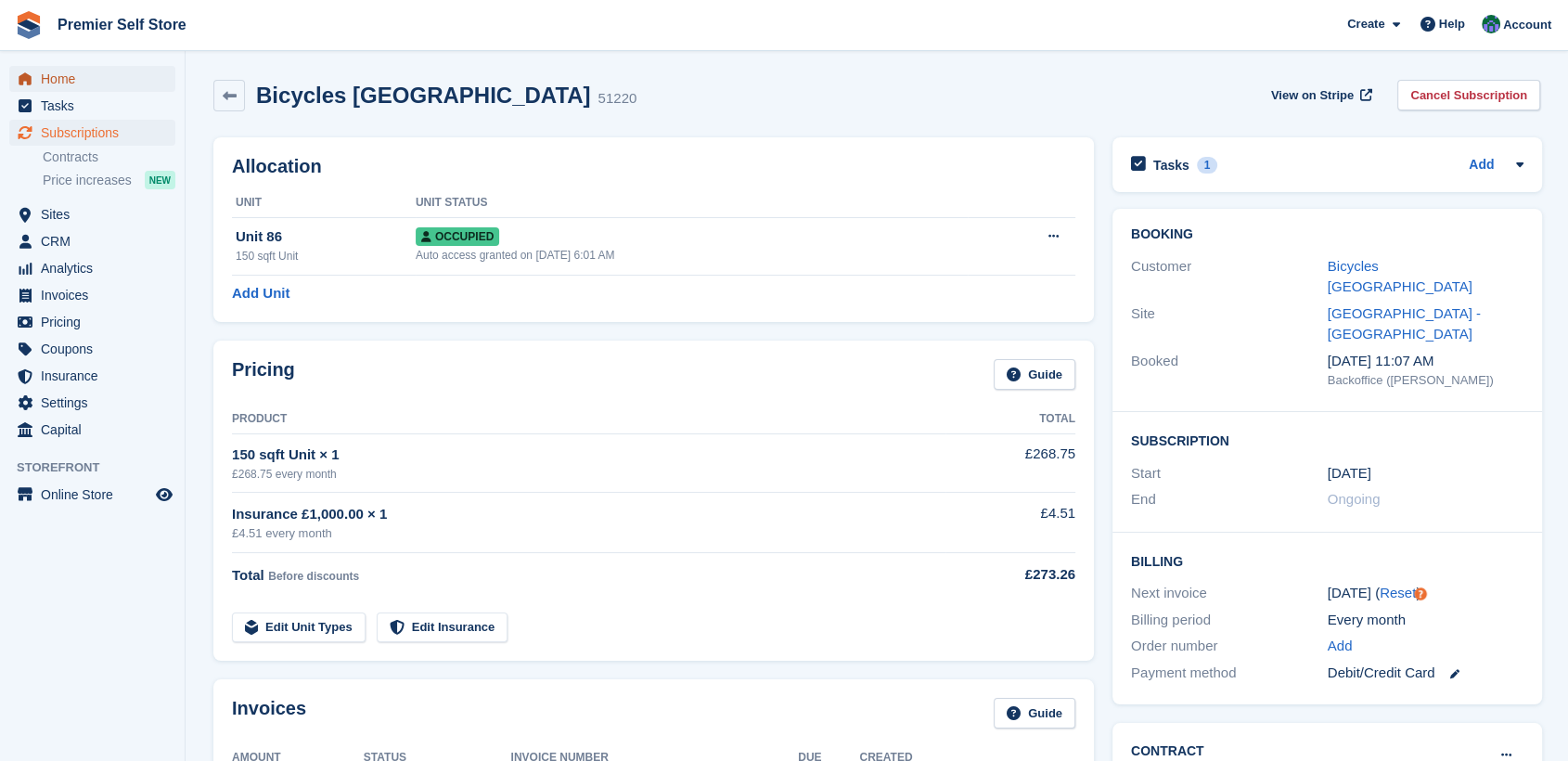
click at [65, 81] on span "Home" at bounding box center [97, 79] width 111 height 26
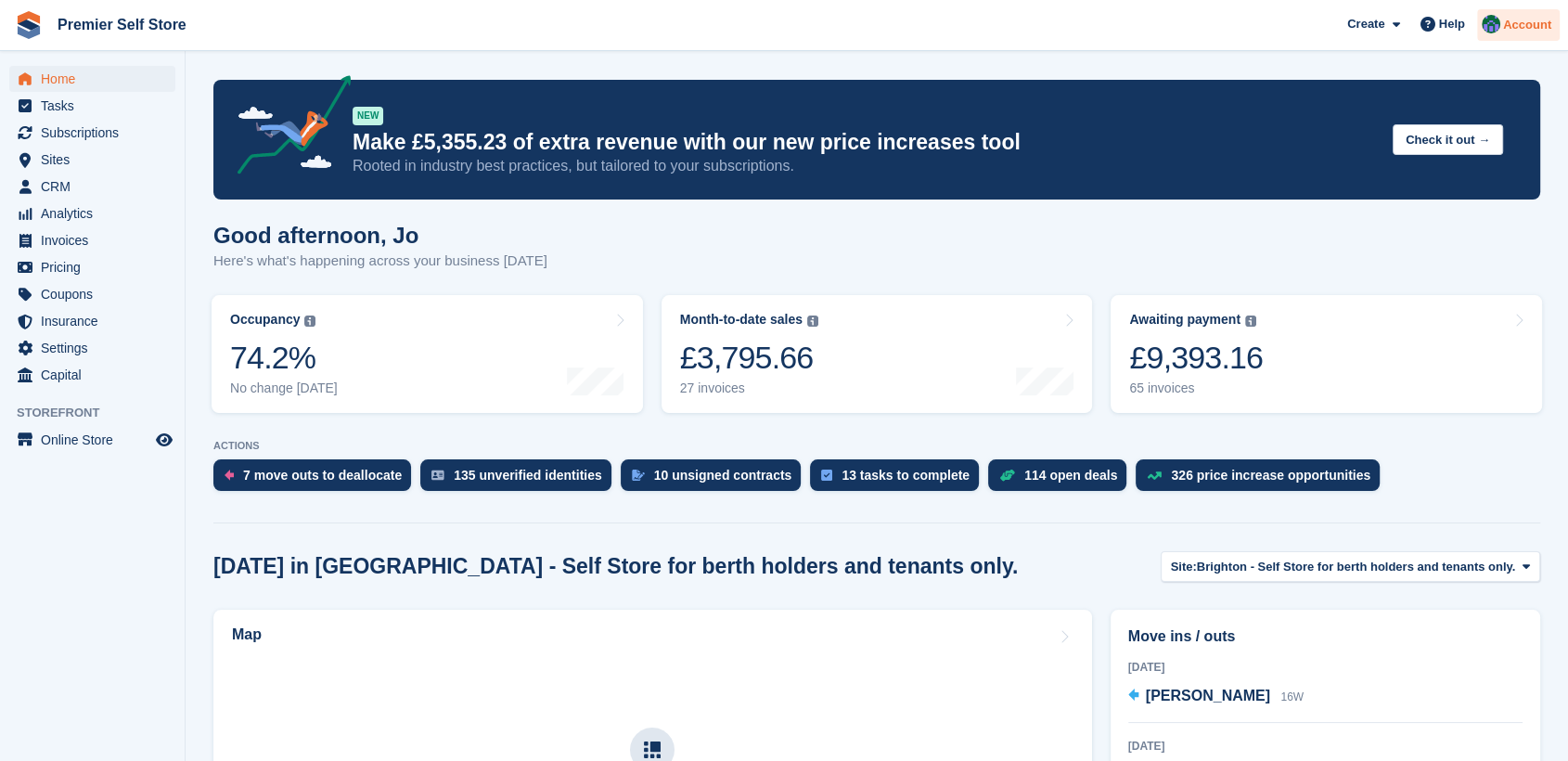
click at [1539, 18] on span "Account" at bounding box center [1527, 24] width 48 height 19
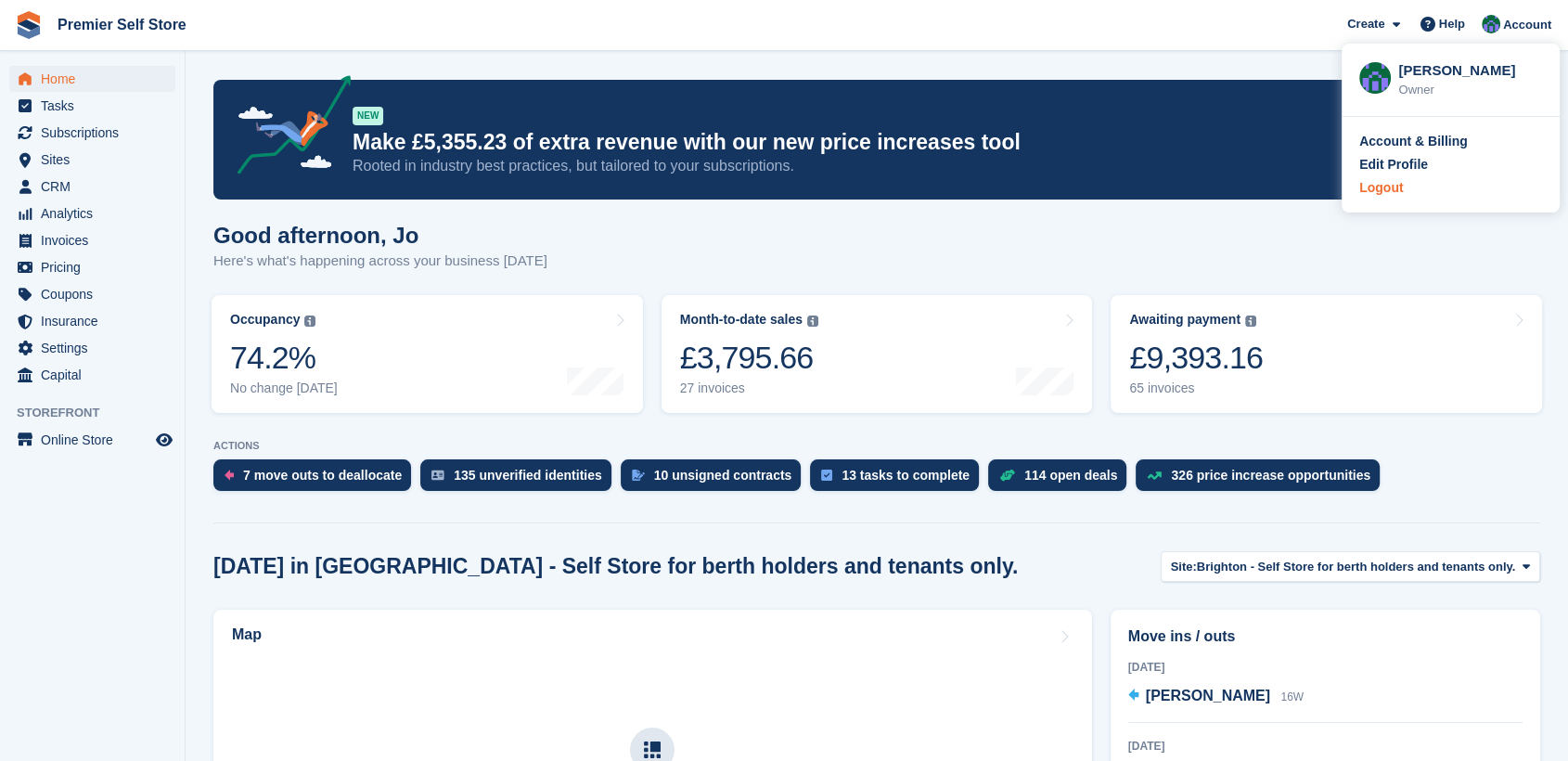
click at [1371, 192] on div "Logout" at bounding box center [1381, 188] width 44 height 20
